Goal: Task Accomplishment & Management: Use online tool/utility

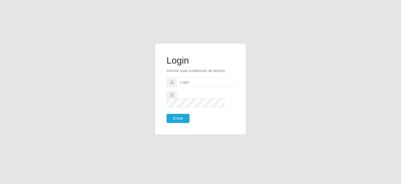
click at [198, 91] on form "Login Informe suas credenciais de acesso Entrar" at bounding box center [201, 89] width 68 height 68
click at [198, 87] on input "text" at bounding box center [206, 82] width 58 height 9
type input "[EMAIL_ADDRESS][DOMAIN_NAME]"
click at [167, 114] on button "Entrar" at bounding box center [178, 118] width 23 height 9
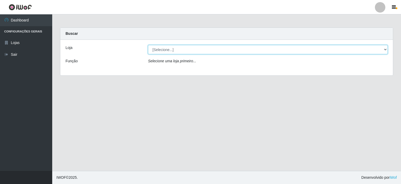
click at [170, 50] on select "[Selecione...] Corte Fácil - Unidade Planalto" at bounding box center [268, 49] width 240 height 9
select select "202"
click at [148, 45] on select "[Selecione...] Corte Fácil - Unidade Planalto" at bounding box center [268, 49] width 240 height 9
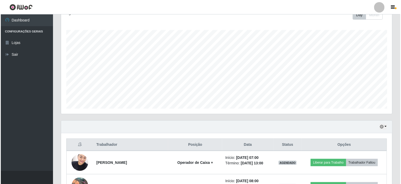
scroll to position [131, 0]
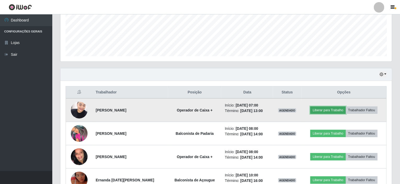
click at [323, 108] on button "Liberar para Trabalho" at bounding box center [327, 109] width 35 height 7
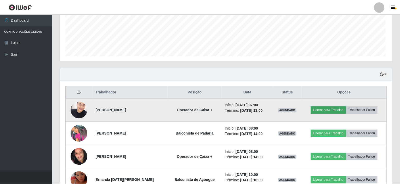
scroll to position [108, 329]
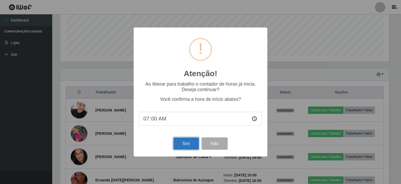
click at [190, 145] on button "Sim" at bounding box center [186, 143] width 25 height 12
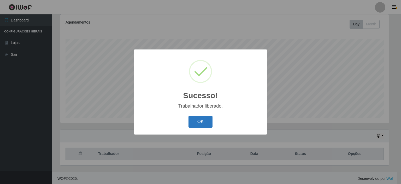
click at [202, 120] on button "OK" at bounding box center [201, 122] width 24 height 12
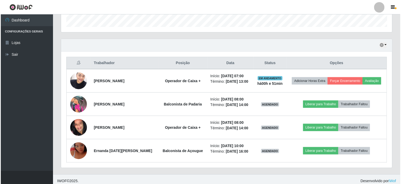
scroll to position [162, 0]
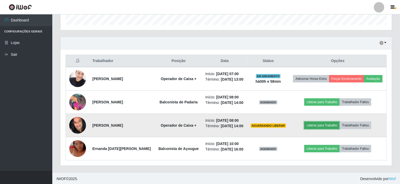
click at [312, 124] on button "Liberar para Trabalho" at bounding box center [321, 125] width 35 height 7
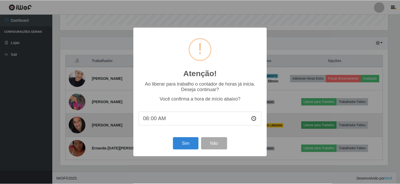
scroll to position [108, 329]
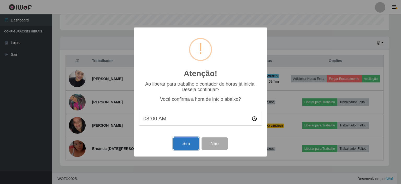
click at [186, 145] on button "Sim" at bounding box center [186, 143] width 25 height 12
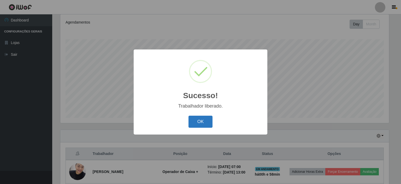
click at [210, 123] on button "OK" at bounding box center [201, 122] width 24 height 12
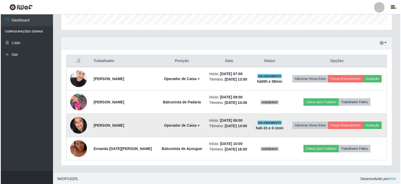
scroll to position [162, 0]
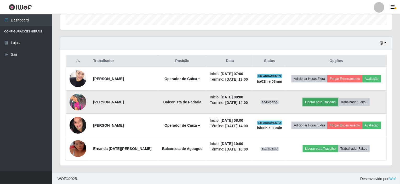
click at [314, 99] on button "Liberar para Trabalho" at bounding box center [320, 101] width 35 height 7
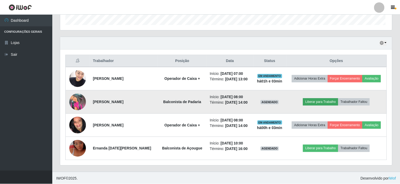
scroll to position [108, 329]
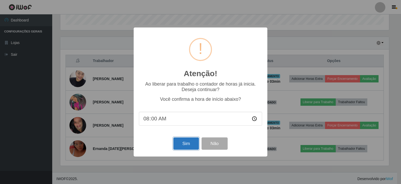
click at [187, 146] on button "Sim" at bounding box center [186, 143] width 25 height 12
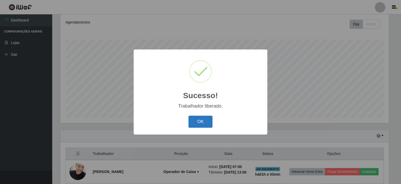
click at [202, 117] on button "OK" at bounding box center [201, 122] width 24 height 12
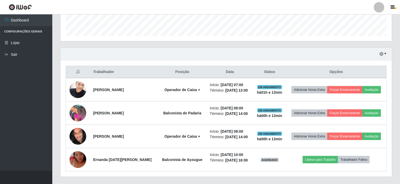
scroll to position [162, 0]
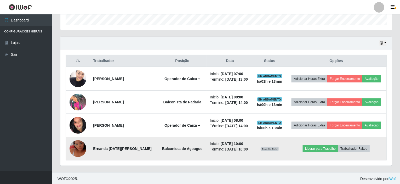
click at [79, 146] on img at bounding box center [78, 149] width 17 height 30
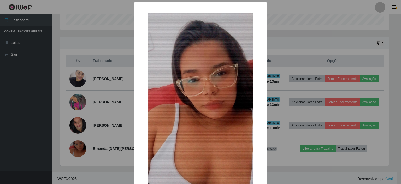
click at [115, 117] on div "× OK Cancel" at bounding box center [200, 92] width 401 height 184
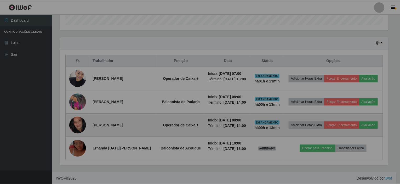
scroll to position [108, 331]
